Goal: Check status: Check status

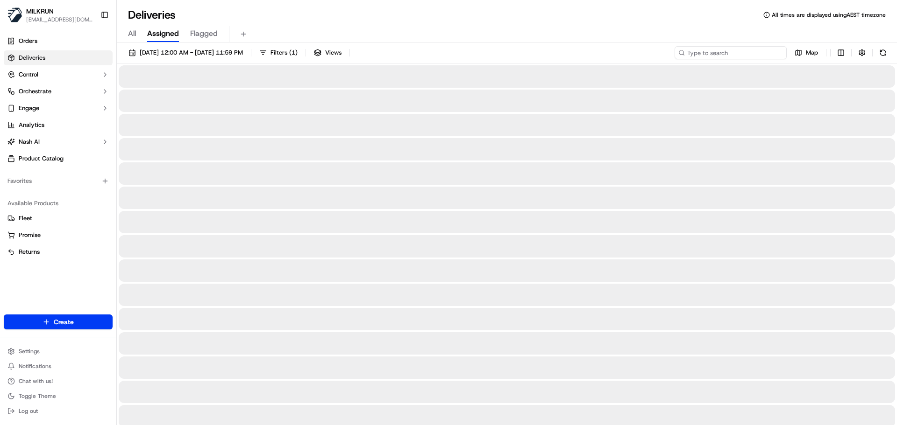
click at [721, 51] on input at bounding box center [730, 52] width 112 height 13
paste input "[PERSON_NAME]"
type input "[PERSON_NAME]"
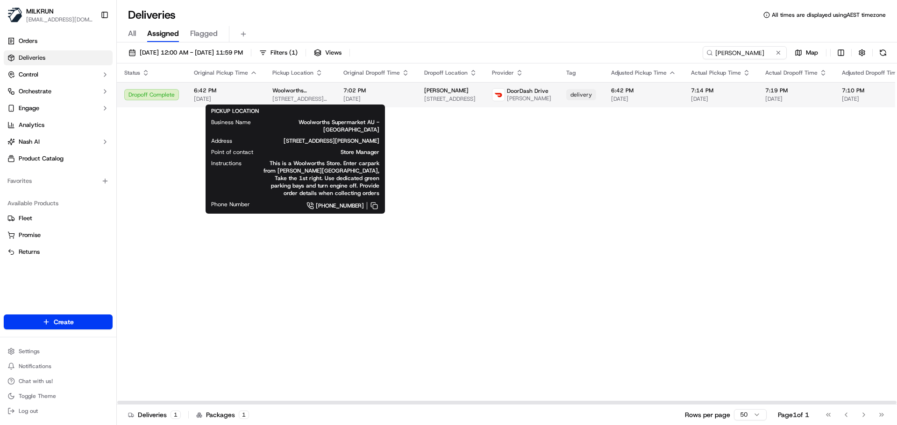
click at [281, 96] on span "[STREET_ADDRESS][PERSON_NAME]" at bounding box center [300, 98] width 56 height 7
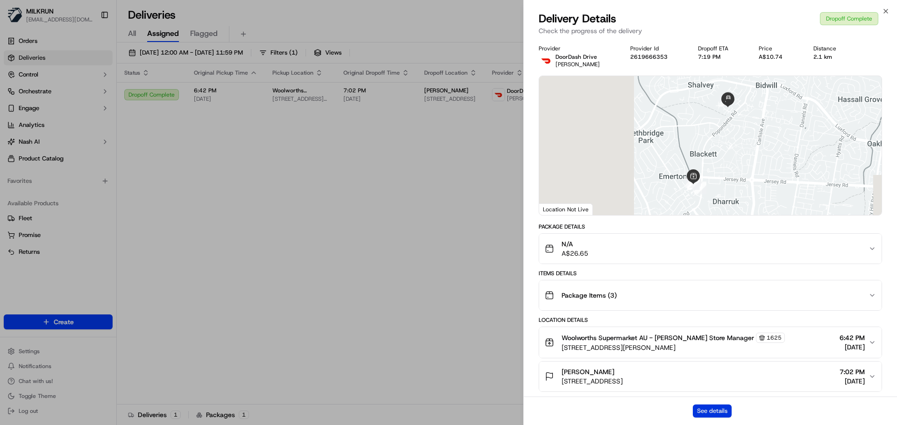
click at [707, 409] on button "See details" at bounding box center [712, 411] width 39 height 13
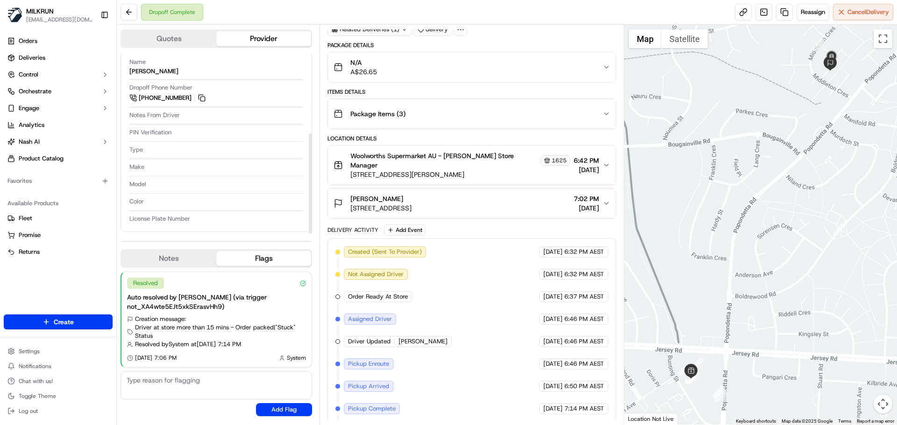
scroll to position [118, 0]
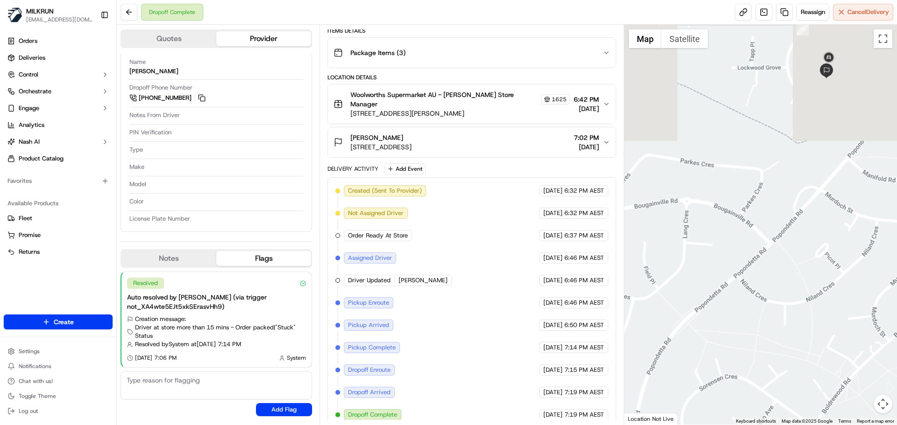
drag, startPoint x: 705, startPoint y: 259, endPoint x: 625, endPoint y: 362, distance: 130.9
click at [625, 362] on div at bounding box center [760, 225] width 273 height 400
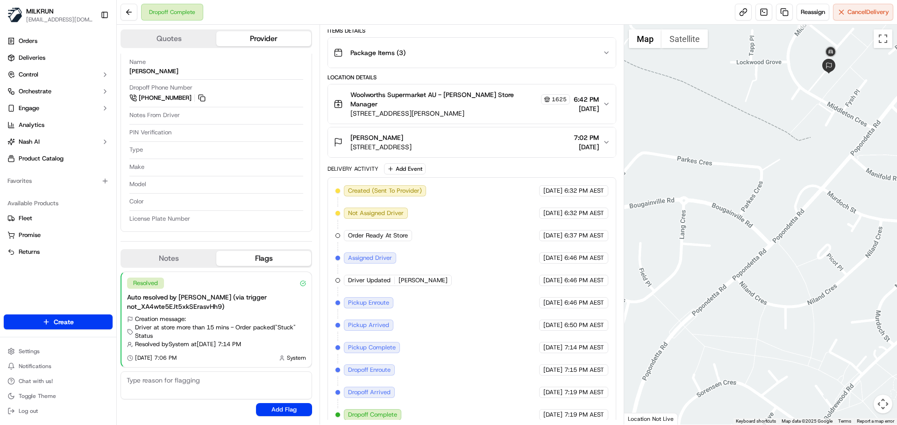
drag, startPoint x: 803, startPoint y: 220, endPoint x: 785, endPoint y: 263, distance: 46.7
click at [786, 262] on div at bounding box center [760, 225] width 273 height 400
